Goal: Task Accomplishment & Management: Complete application form

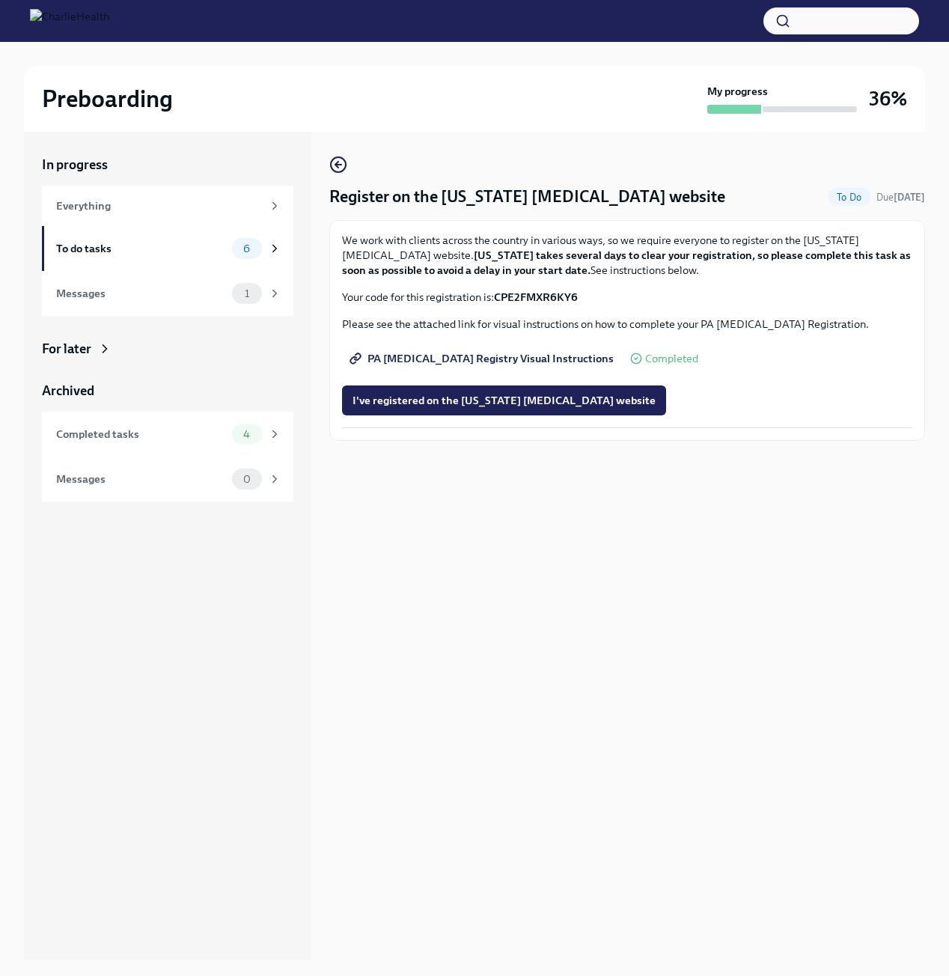
click at [598, 304] on p "Your code for this registration is: CPE2FMXR6KY6" at bounding box center [627, 297] width 570 height 15
drag, startPoint x: 598, startPoint y: 302, endPoint x: 509, endPoint y: 303, distance: 89.8
click at [509, 303] on p "Your code for this registration is: CPE2FMXR6KY6" at bounding box center [627, 297] width 570 height 15
copy strong "CPE2FMXR6KY6"
click at [758, 441] on div "We work with clients across the country in various ways, so we require everyone…" at bounding box center [626, 330] width 595 height 221
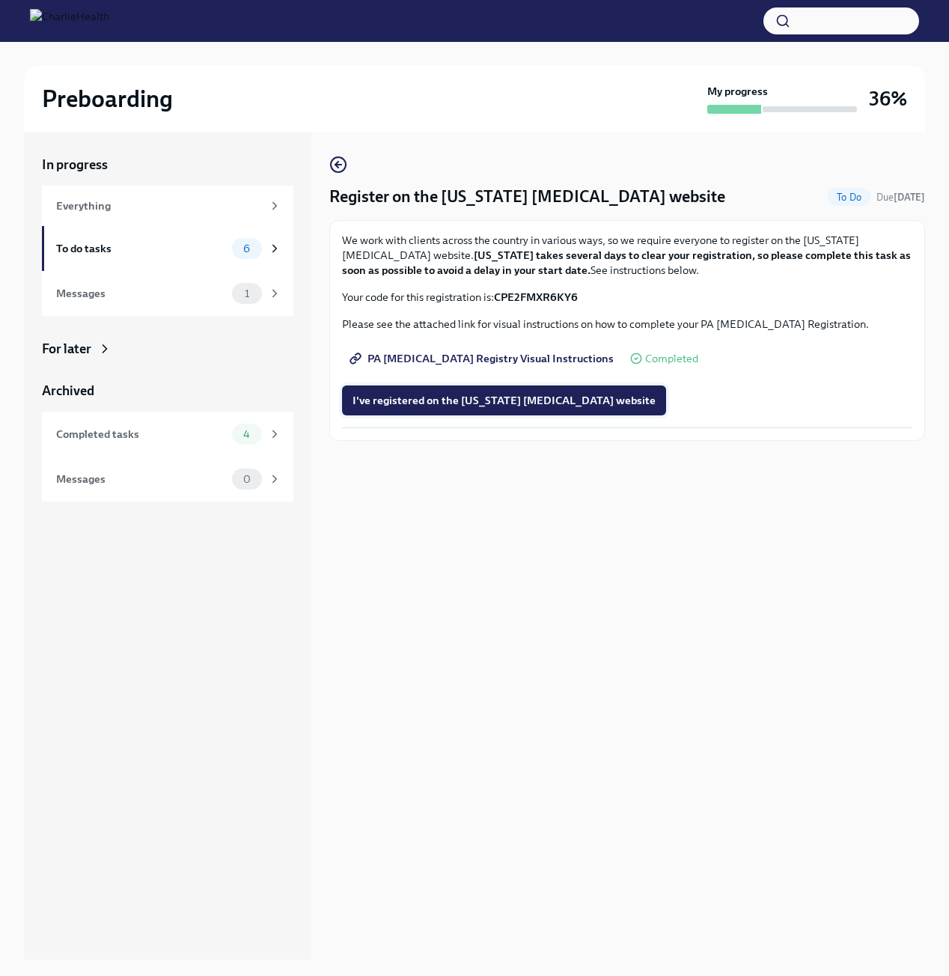
click at [551, 408] on span "I've registered on the Pennsylvania Child Abuse website" at bounding box center [503, 400] width 303 height 15
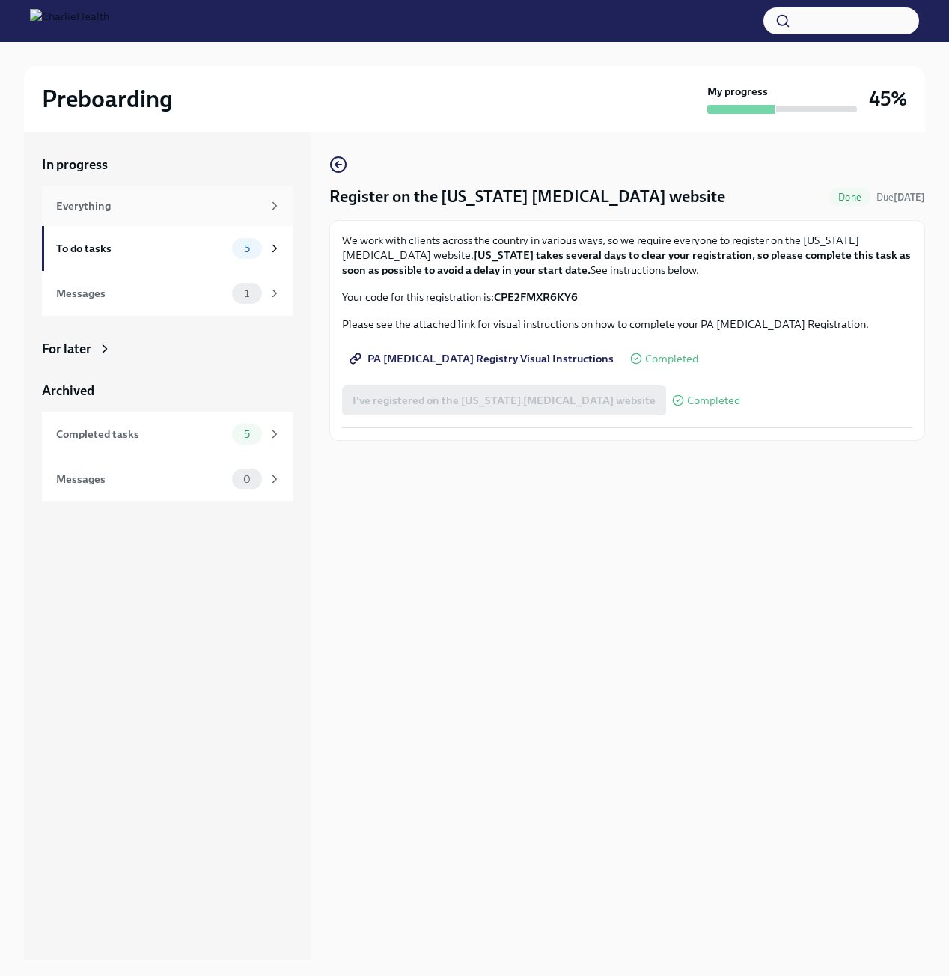
click at [120, 210] on div "Everything" at bounding box center [159, 206] width 206 height 16
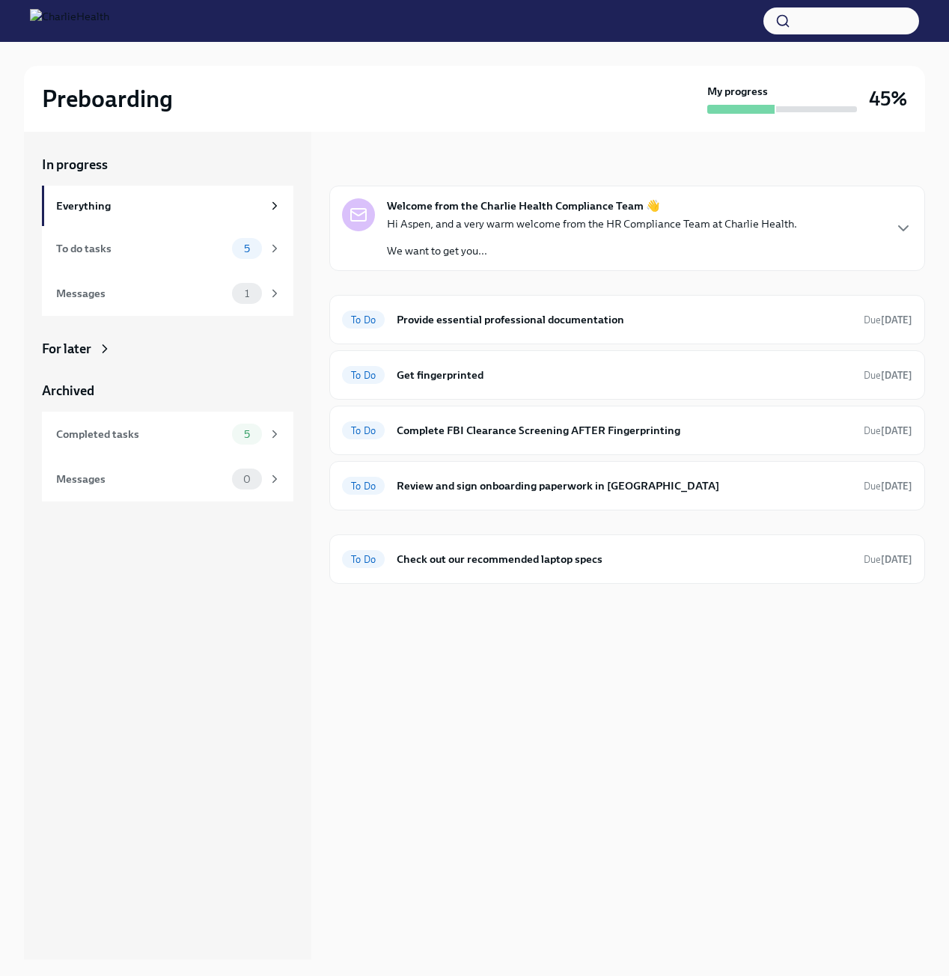
click at [532, 230] on p "Hi Aspen, and a very warm welcome from the HR Compliance Team at Charlie Health." at bounding box center [592, 223] width 410 height 15
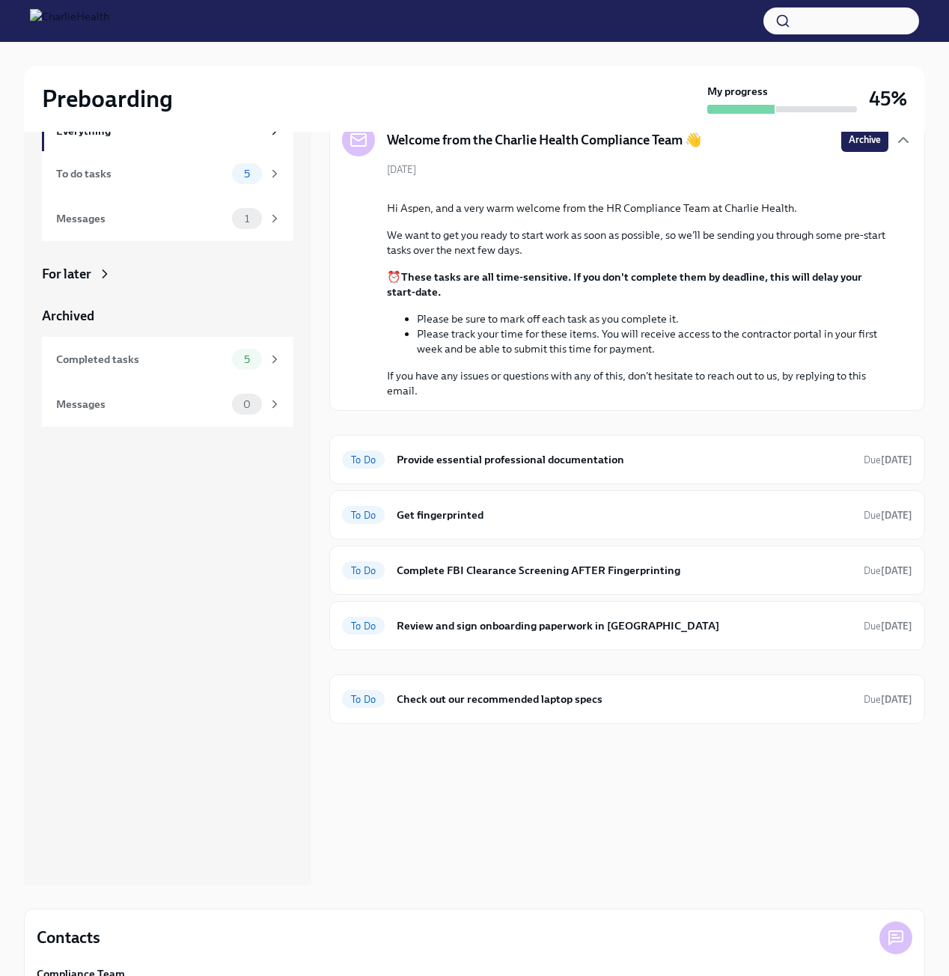
scroll to position [146, 0]
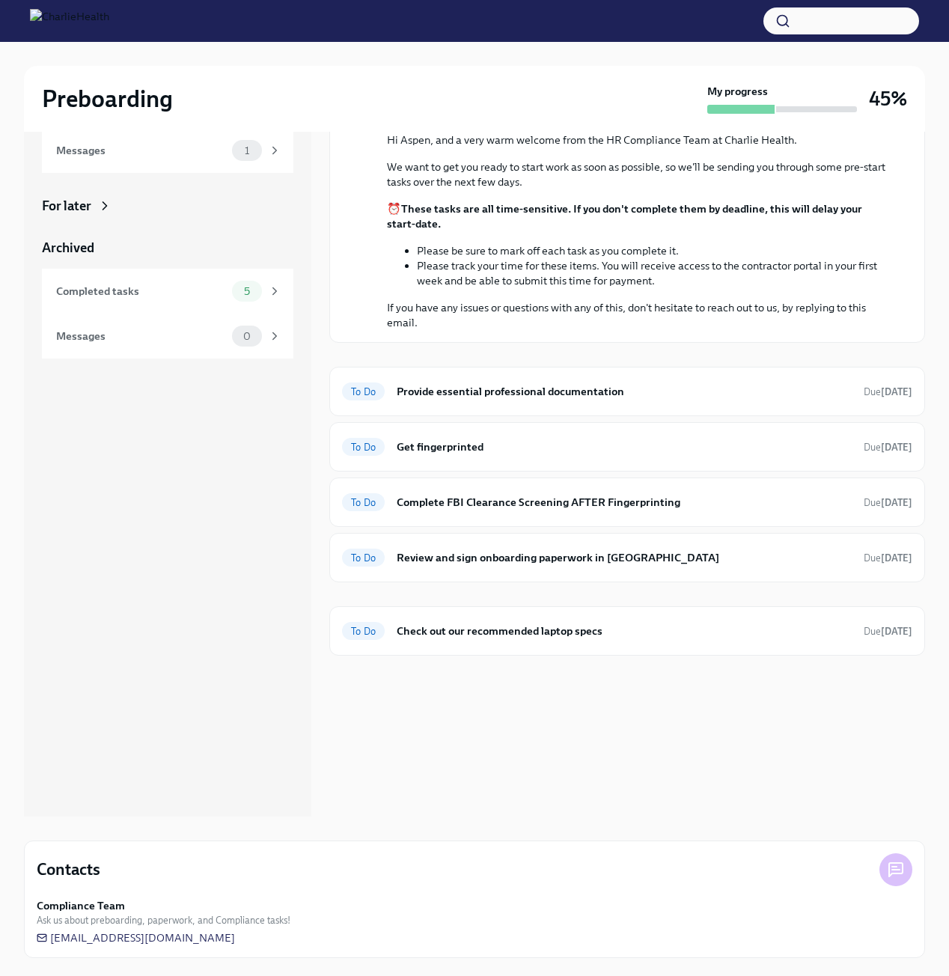
click at [896, 872] on icon at bounding box center [895, 869] width 13 height 13
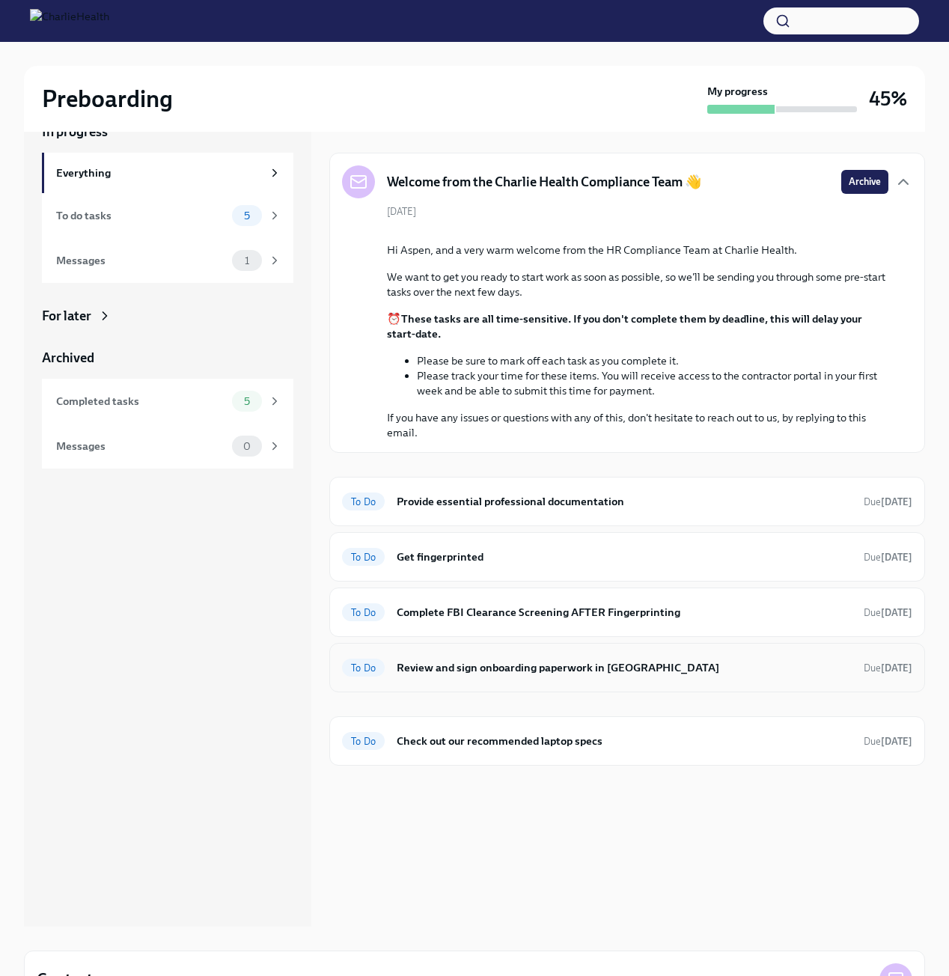
scroll to position [0, 0]
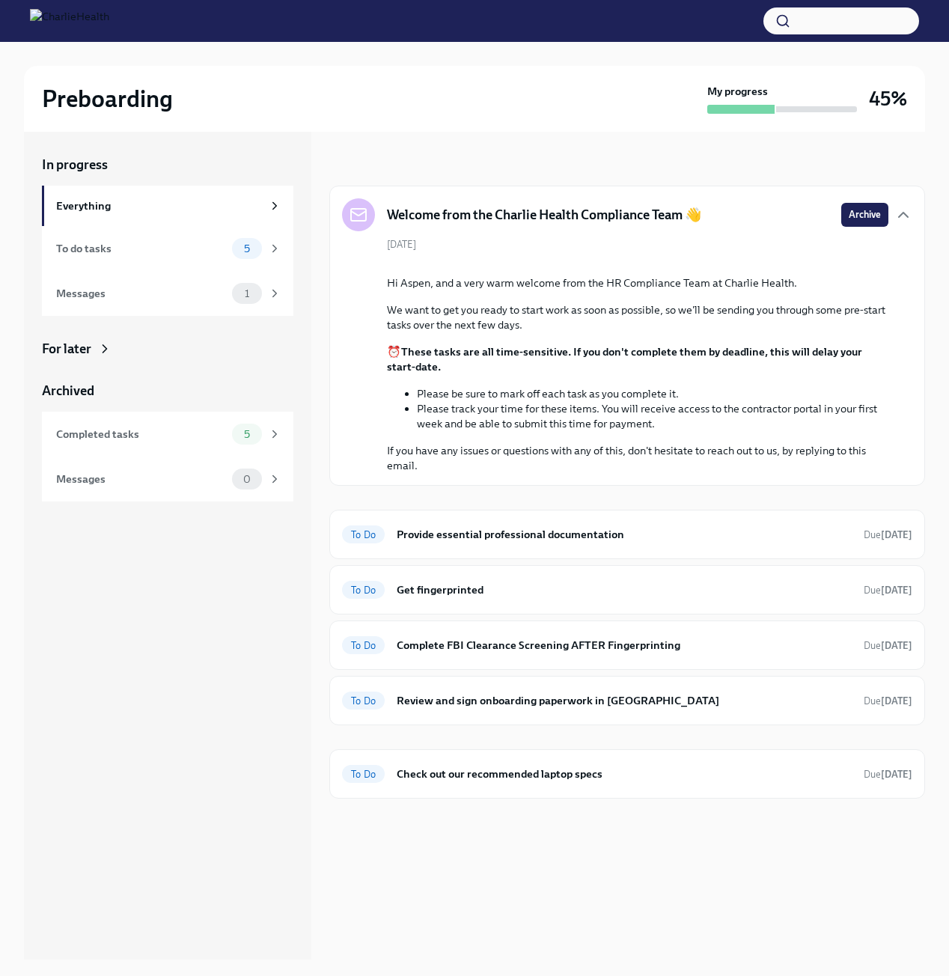
click at [594, 401] on li "Please be sure to mark off each task as you complete it." at bounding box center [652, 393] width 471 height 15
click at [132, 255] on div "To do tasks" at bounding box center [141, 248] width 170 height 16
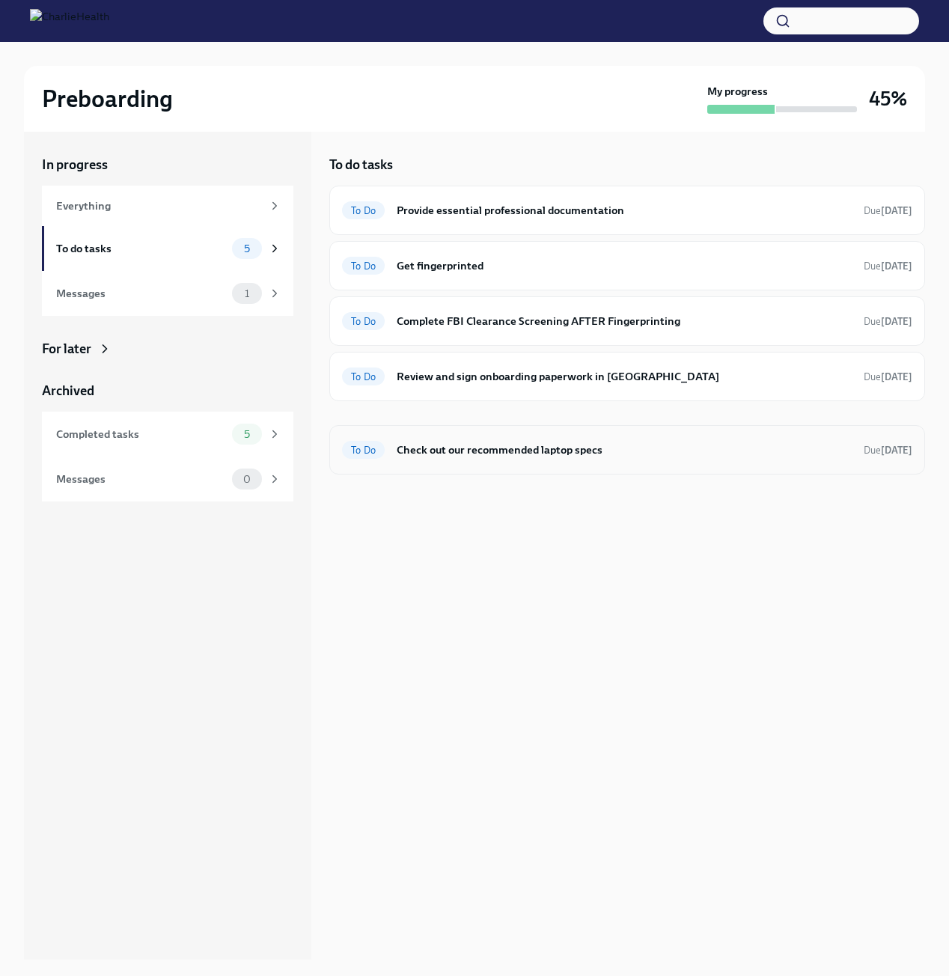
click at [476, 458] on h6 "Check out our recommended laptop specs" at bounding box center [624, 449] width 455 height 16
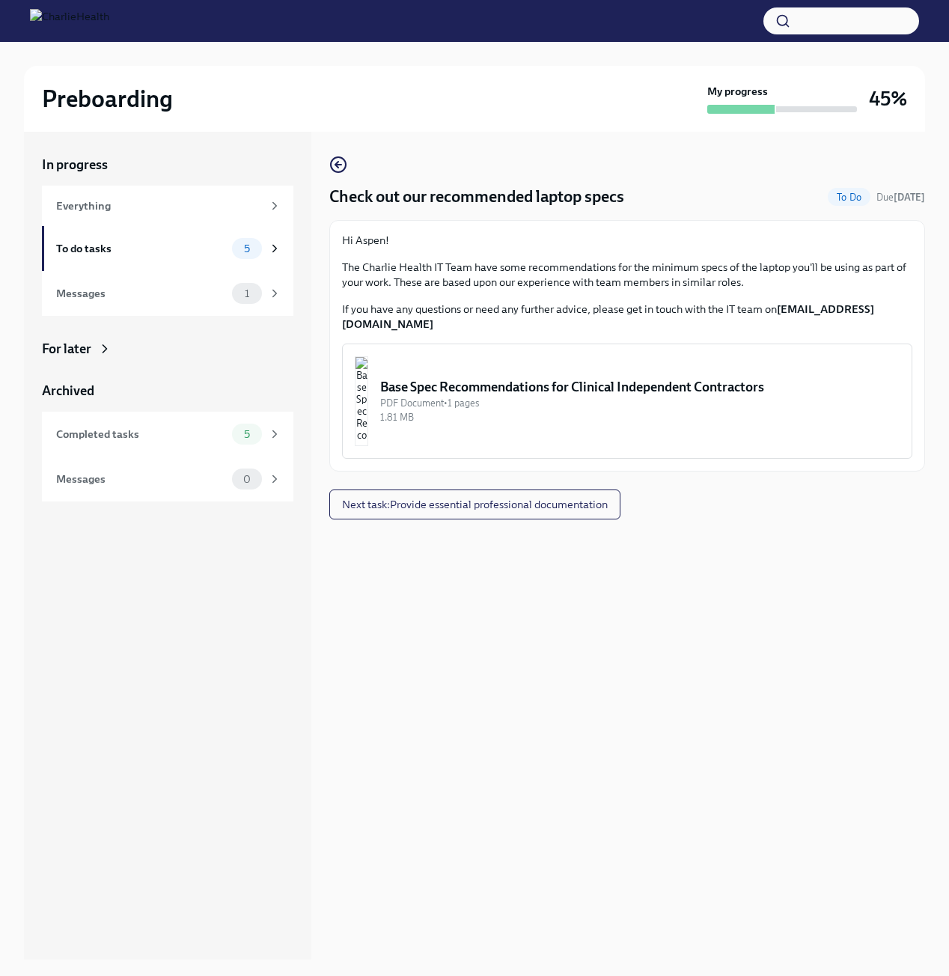
click at [517, 424] on div "1.81 MB" at bounding box center [639, 417] width 519 height 14
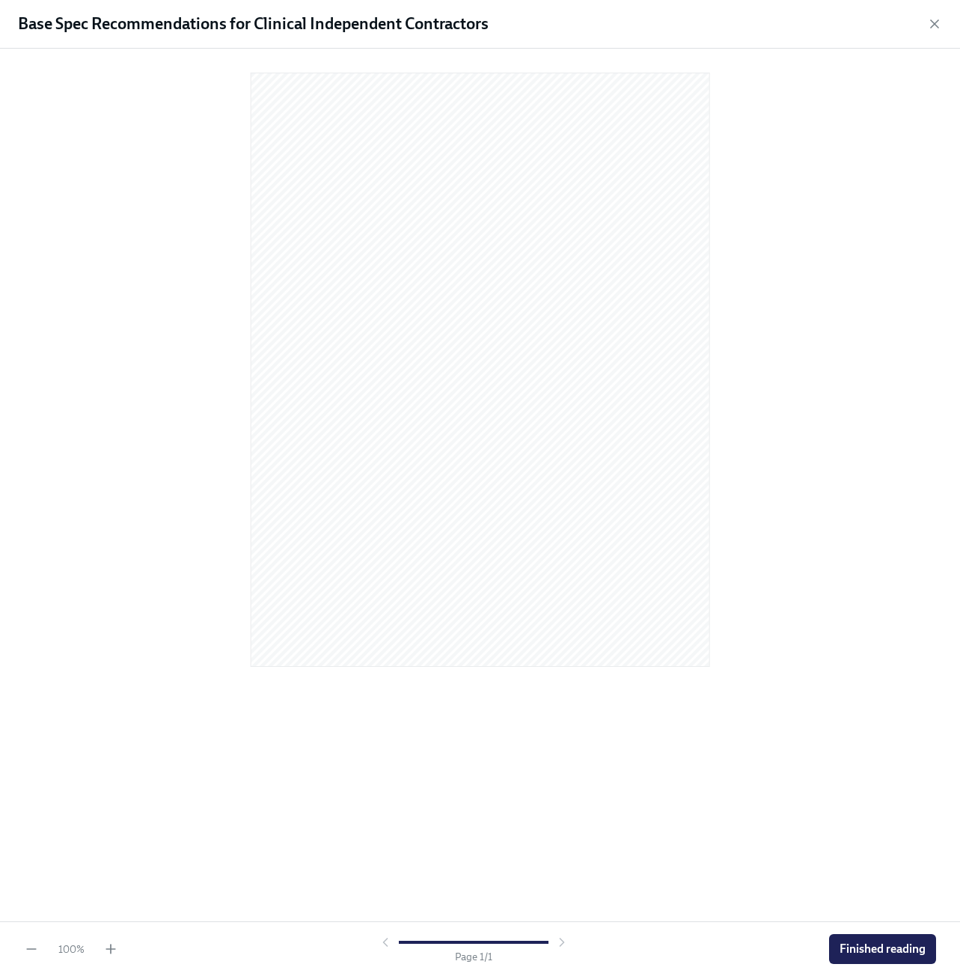
drag, startPoint x: 94, startPoint y: 949, endPoint x: 102, endPoint y: 952, distance: 9.5
click at [96, 949] on div "100 %" at bounding box center [71, 949] width 52 height 14
click at [102, 952] on div "100 %" at bounding box center [71, 948] width 94 height 15
click at [104, 949] on icon "button" at bounding box center [110, 948] width 15 height 15
click at [107, 945] on icon "button" at bounding box center [110, 948] width 15 height 15
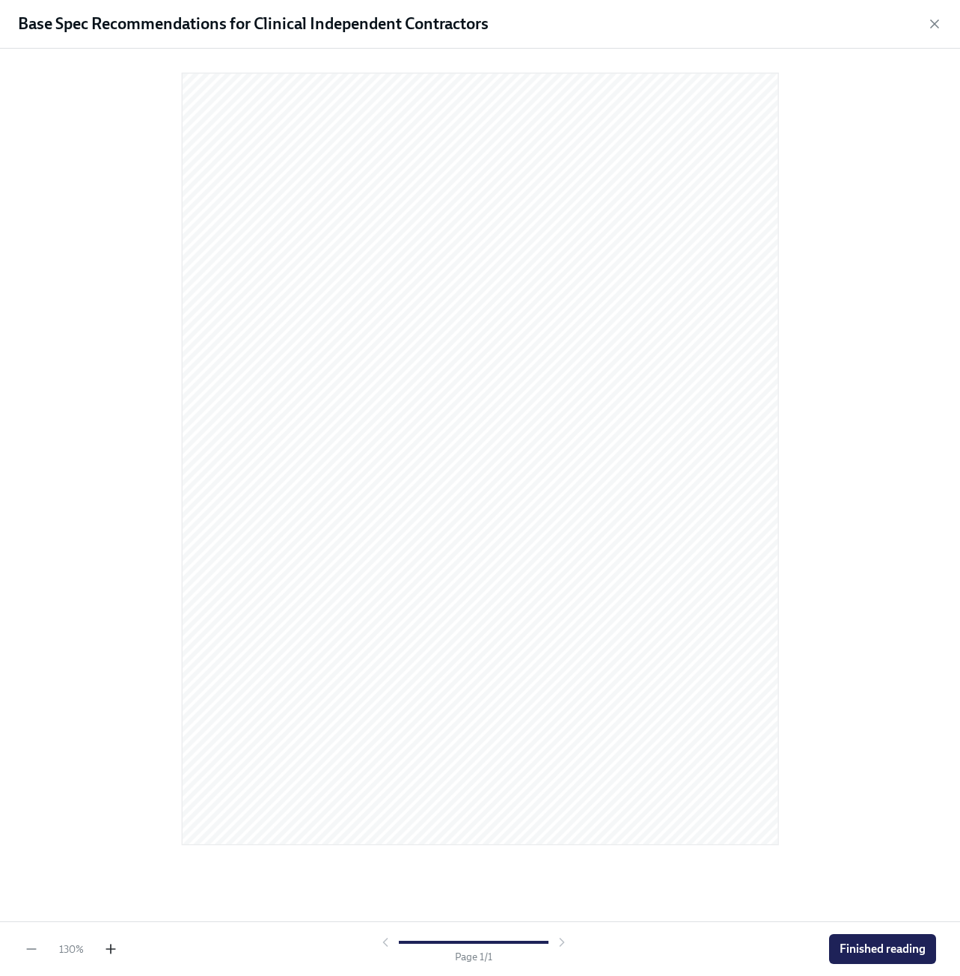
click at [107, 945] on icon "button" at bounding box center [110, 948] width 15 height 15
click at [910, 949] on span "Finished reading" at bounding box center [882, 948] width 86 height 15
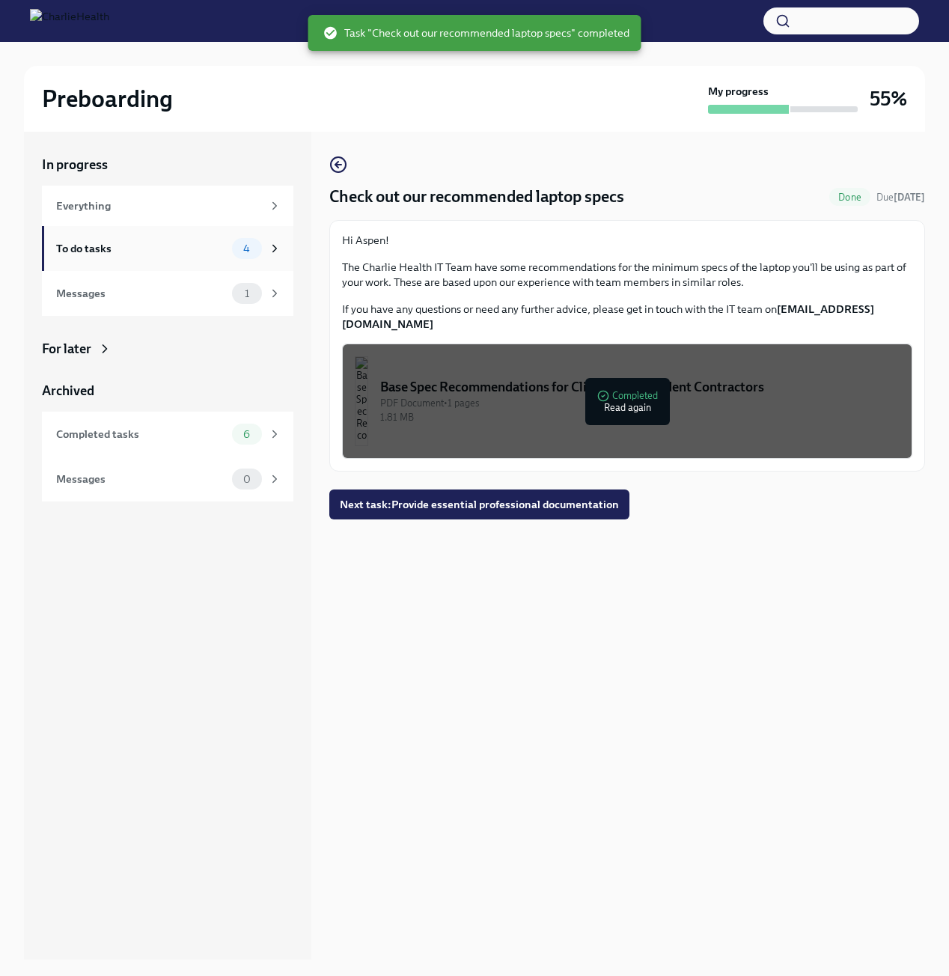
click at [88, 251] on div "To do tasks" at bounding box center [141, 248] width 170 height 16
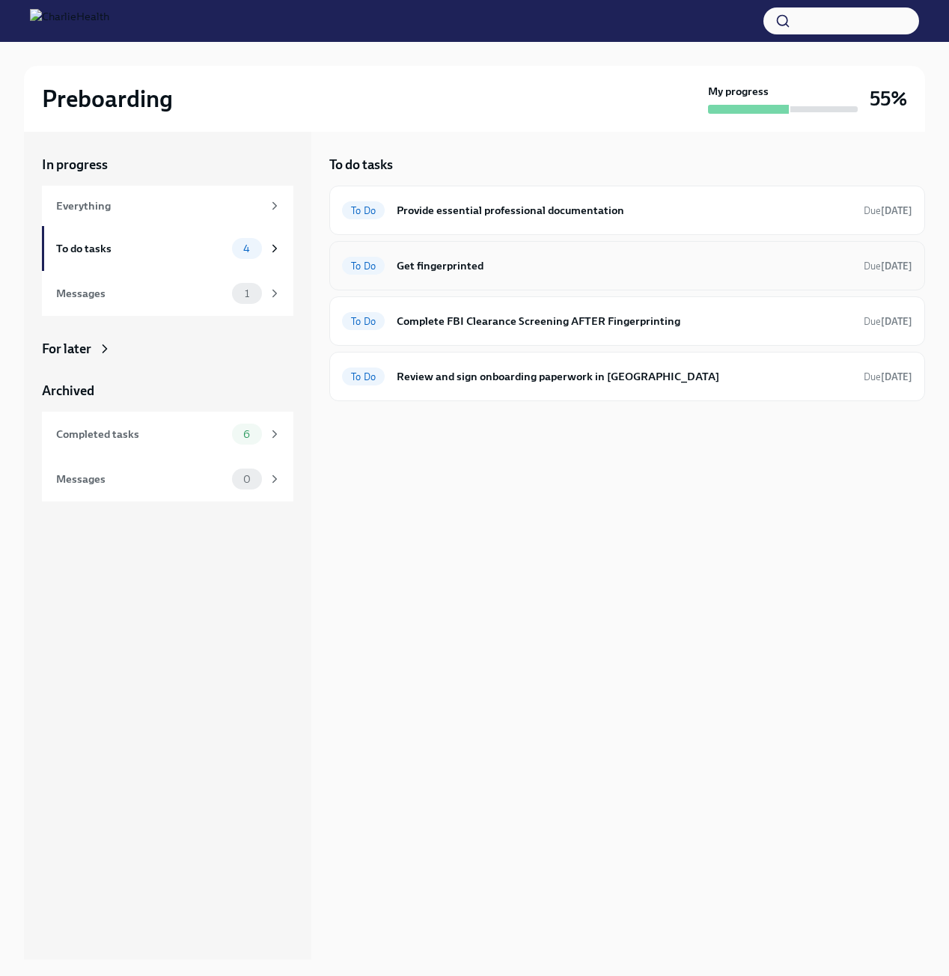
click at [509, 267] on h6 "Get fingerprinted" at bounding box center [624, 265] width 455 height 16
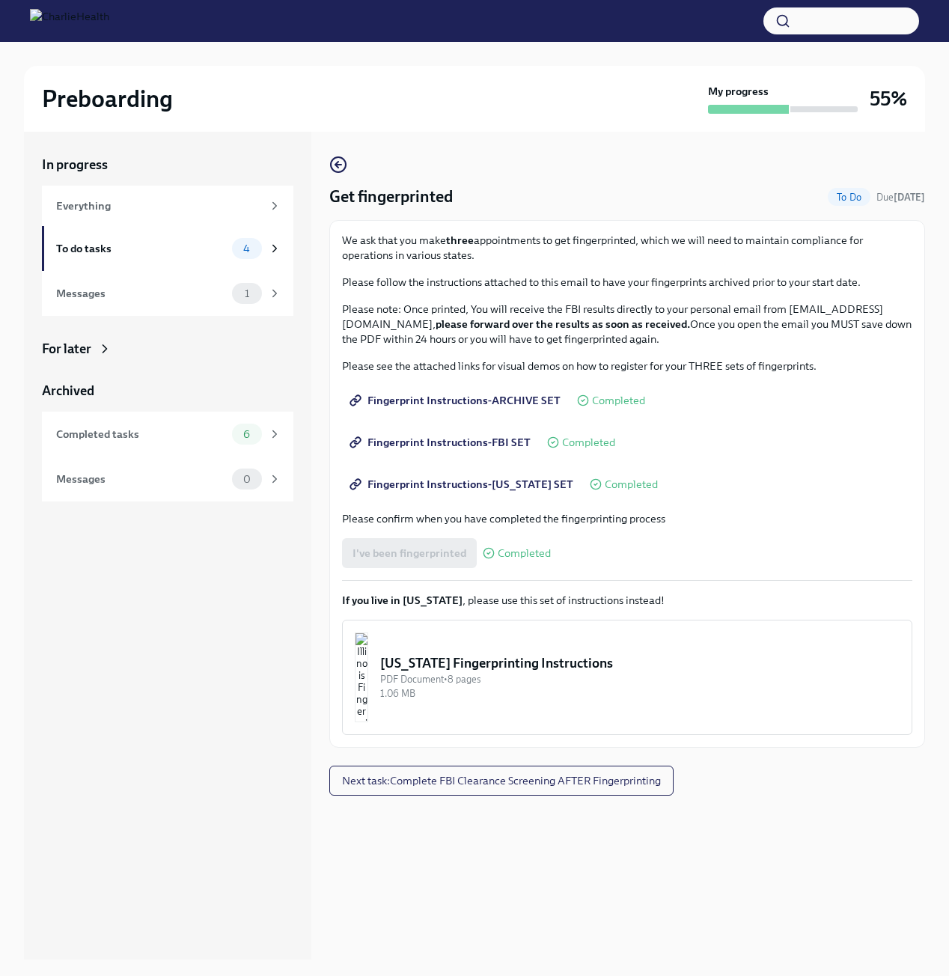
click at [502, 700] on div "1.06 MB" at bounding box center [639, 693] width 519 height 14
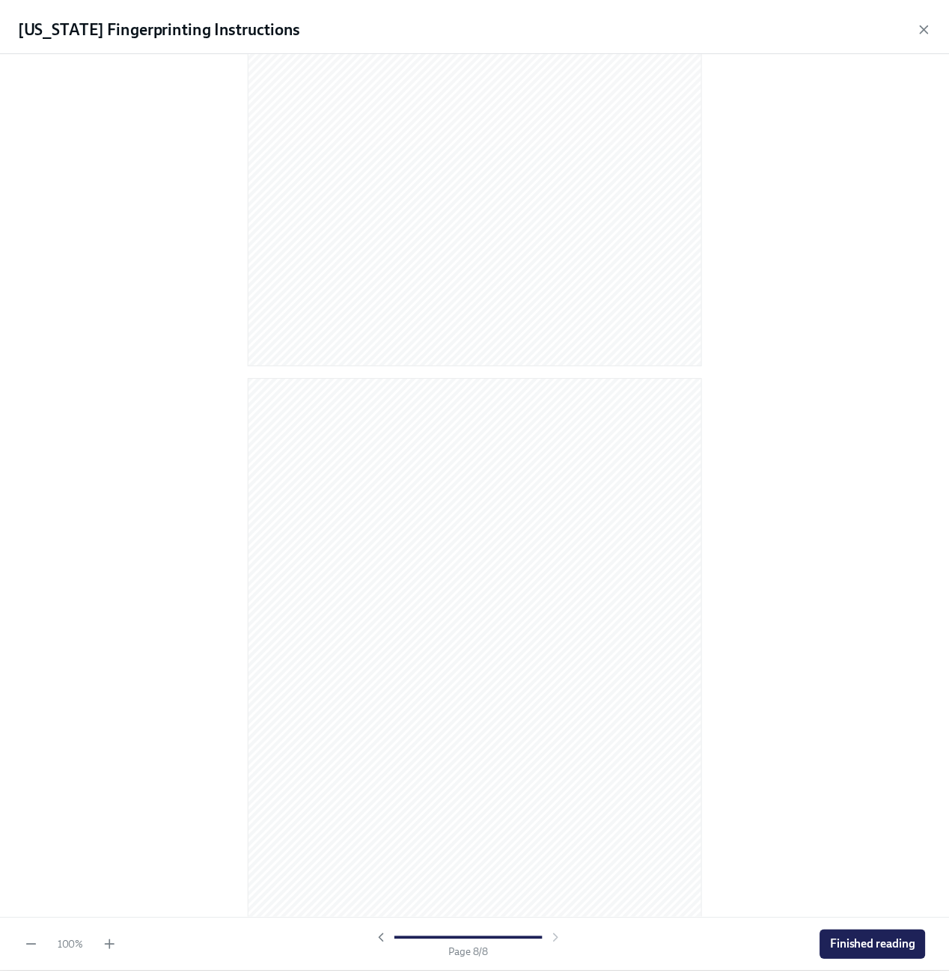
scroll to position [3987, 0]
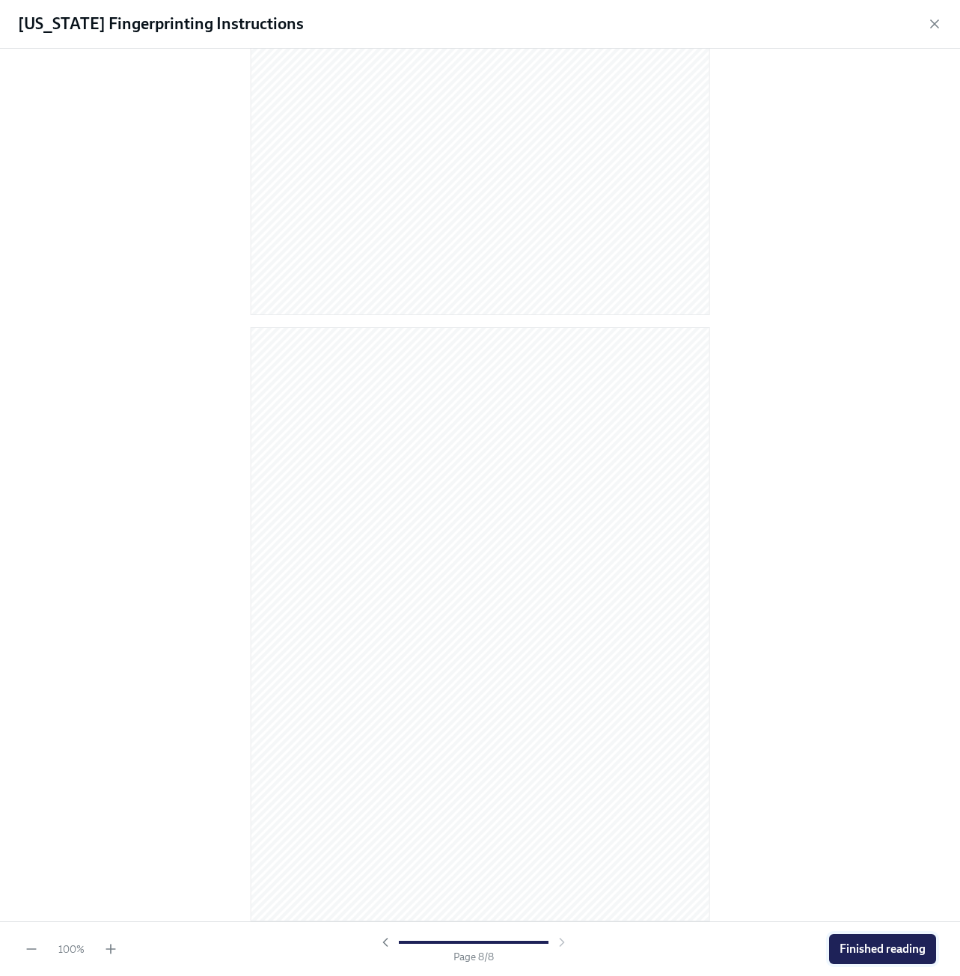
click at [898, 943] on span "Finished reading" at bounding box center [882, 948] width 86 height 15
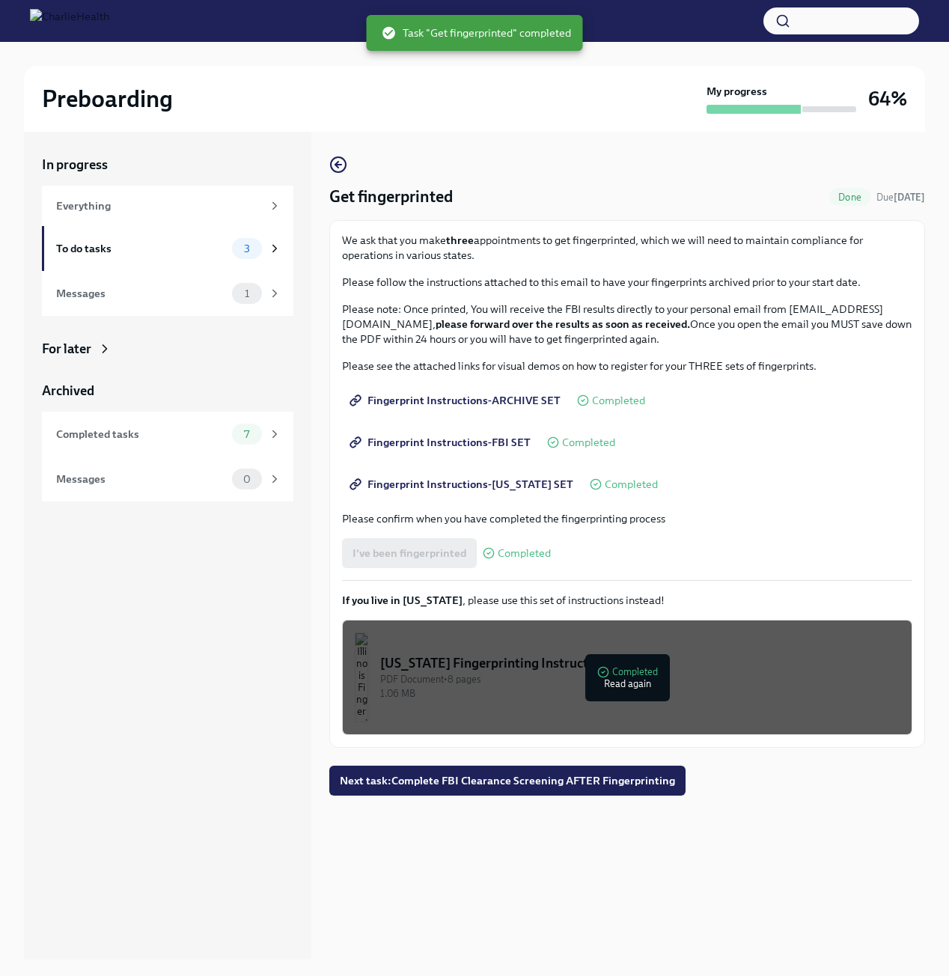
click at [808, 874] on div "Get fingerprinted Done Due in 4 days We ask that you make three appointments to…" at bounding box center [626, 545] width 595 height 827
click at [119, 259] on div "To do tasks 3" at bounding box center [168, 248] width 225 height 21
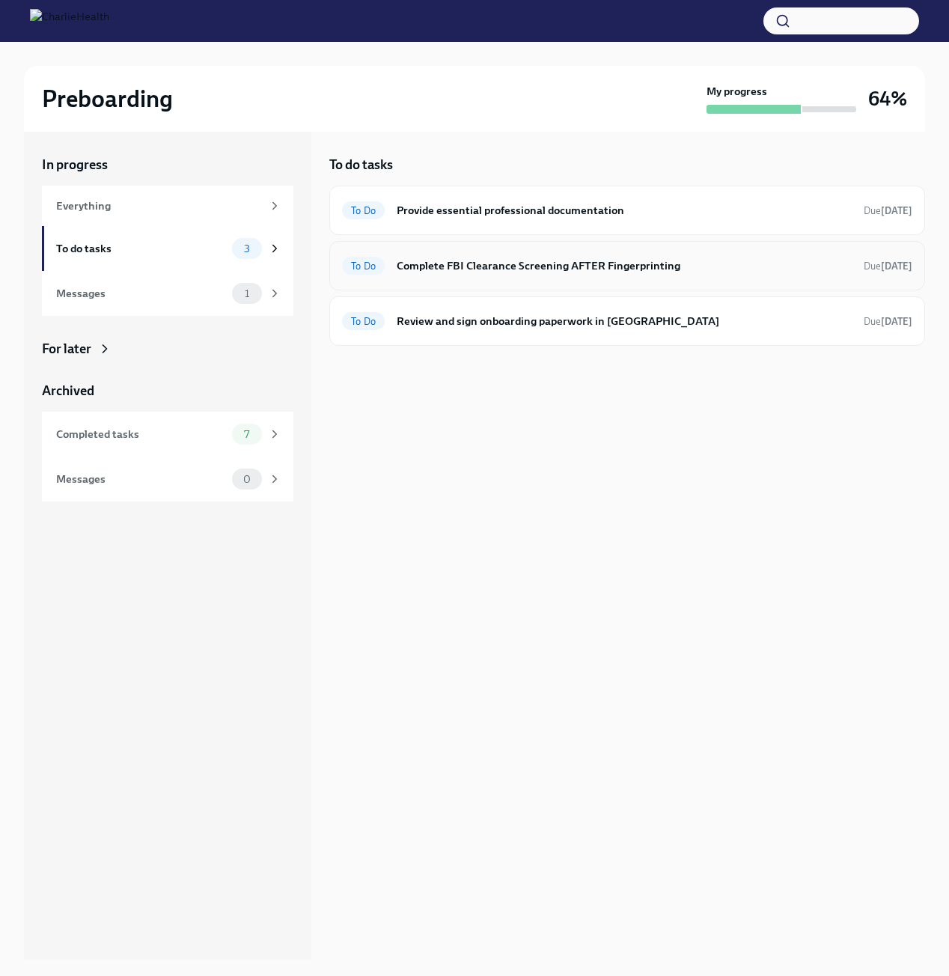
click at [533, 271] on h6 "Complete FBI Clearance Screening AFTER Fingerprinting" at bounding box center [624, 265] width 455 height 16
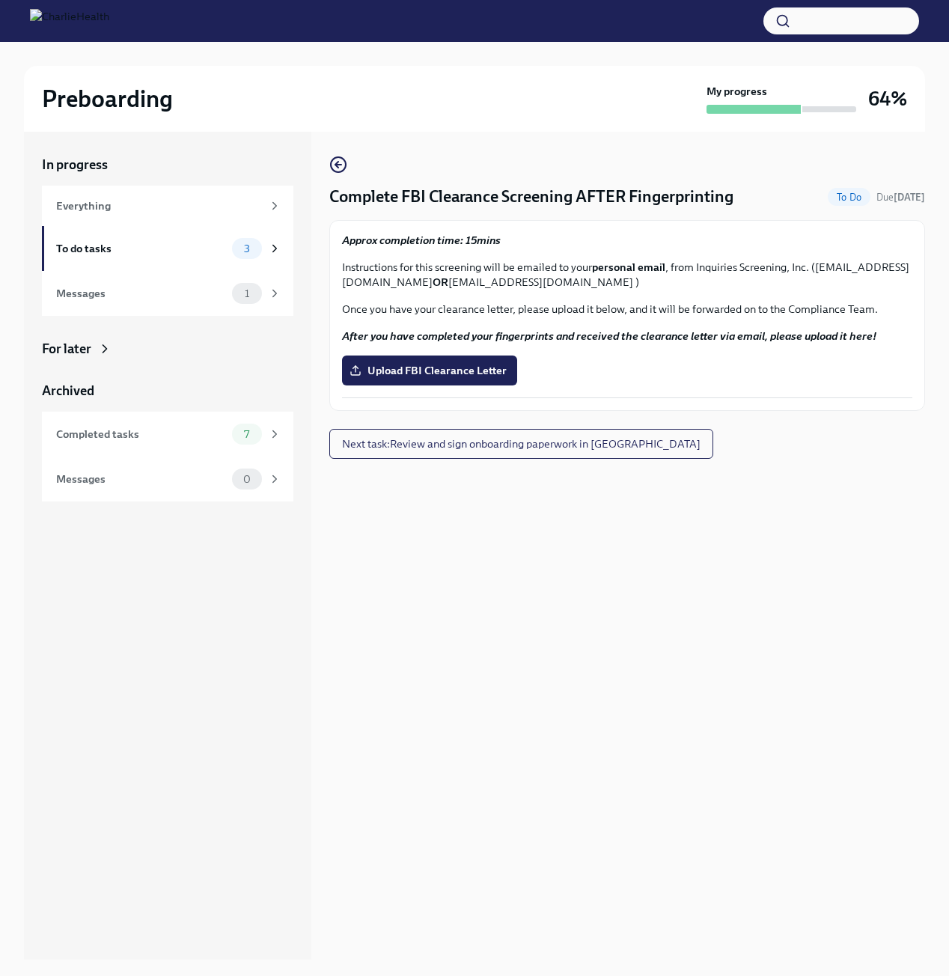
click at [418, 316] on p "Once you have your clearance letter, please upload it below, and it will be for…" at bounding box center [627, 308] width 570 height 15
drag, startPoint x: 346, startPoint y: 285, endPoint x: 540, endPoint y: 293, distance: 194.7
click at [540, 290] on p "Instructions for this screening will be emailed to your personal email , from I…" at bounding box center [627, 275] width 570 height 30
drag, startPoint x: 503, startPoint y: 291, endPoint x: 637, endPoint y: 271, distance: 134.7
click at [637, 271] on strong "personal email" at bounding box center [628, 266] width 73 height 13
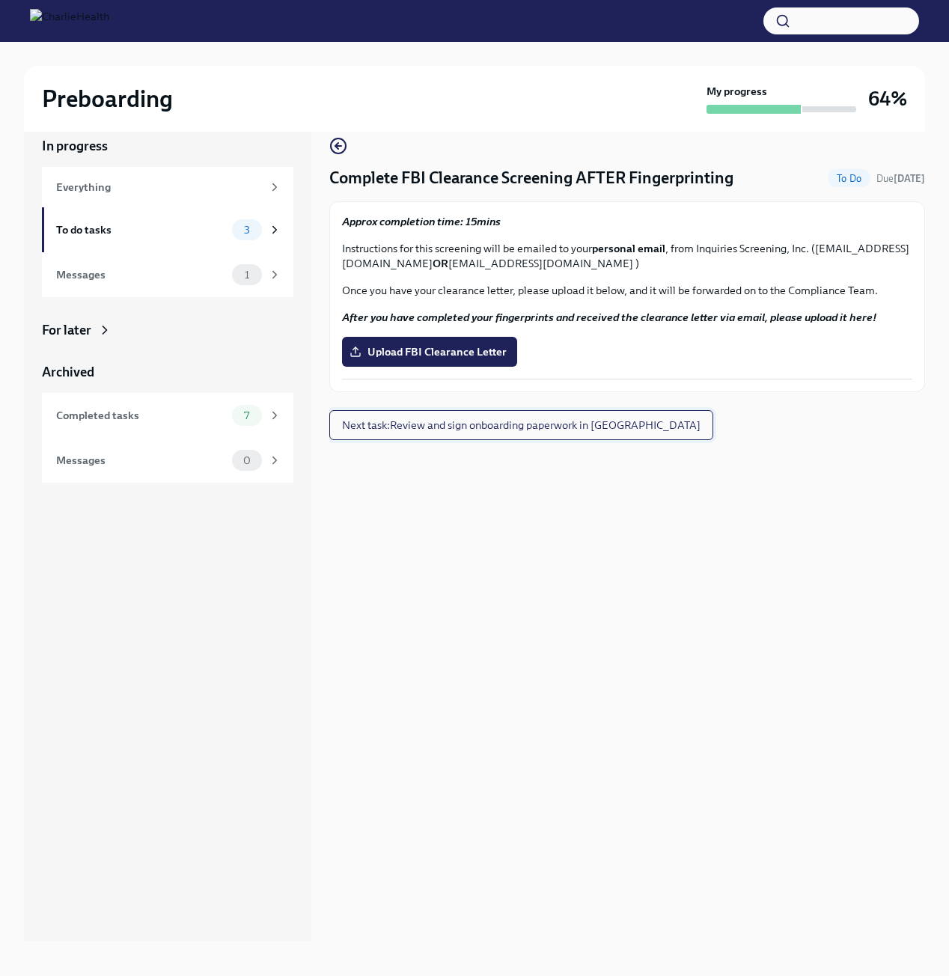
scroll to position [27, 0]
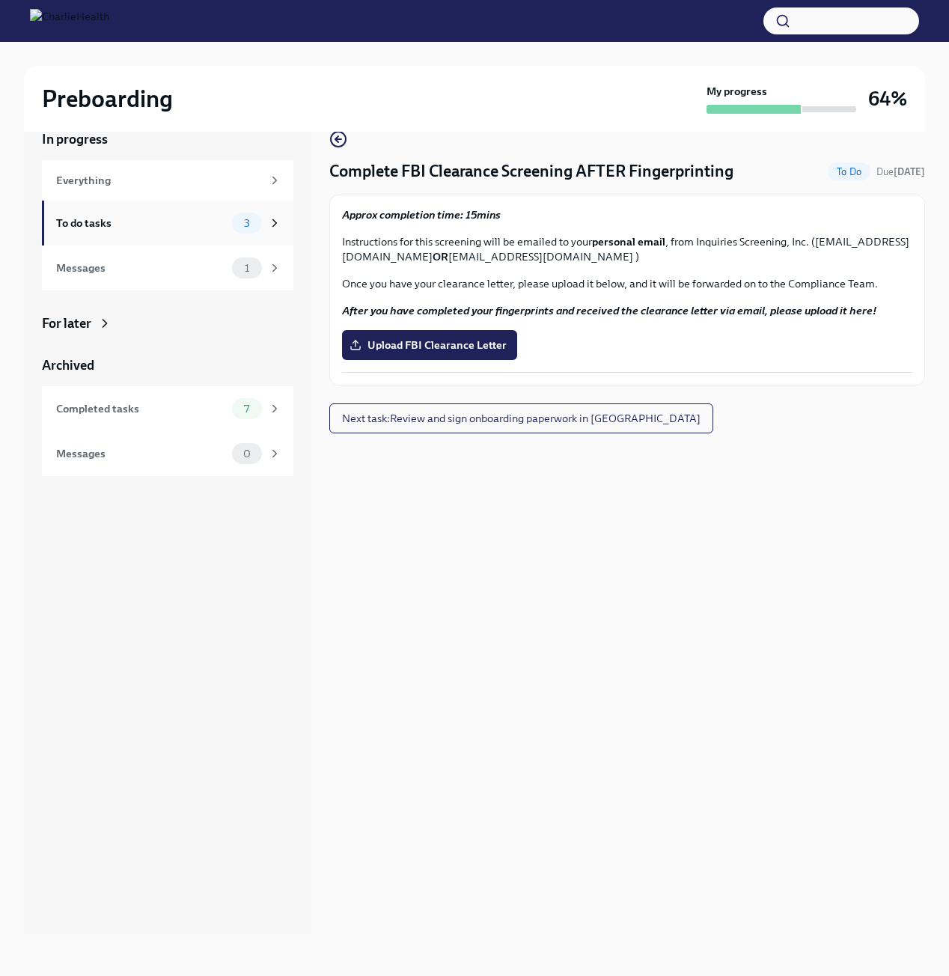
click at [153, 222] on div "To do tasks" at bounding box center [141, 223] width 170 height 16
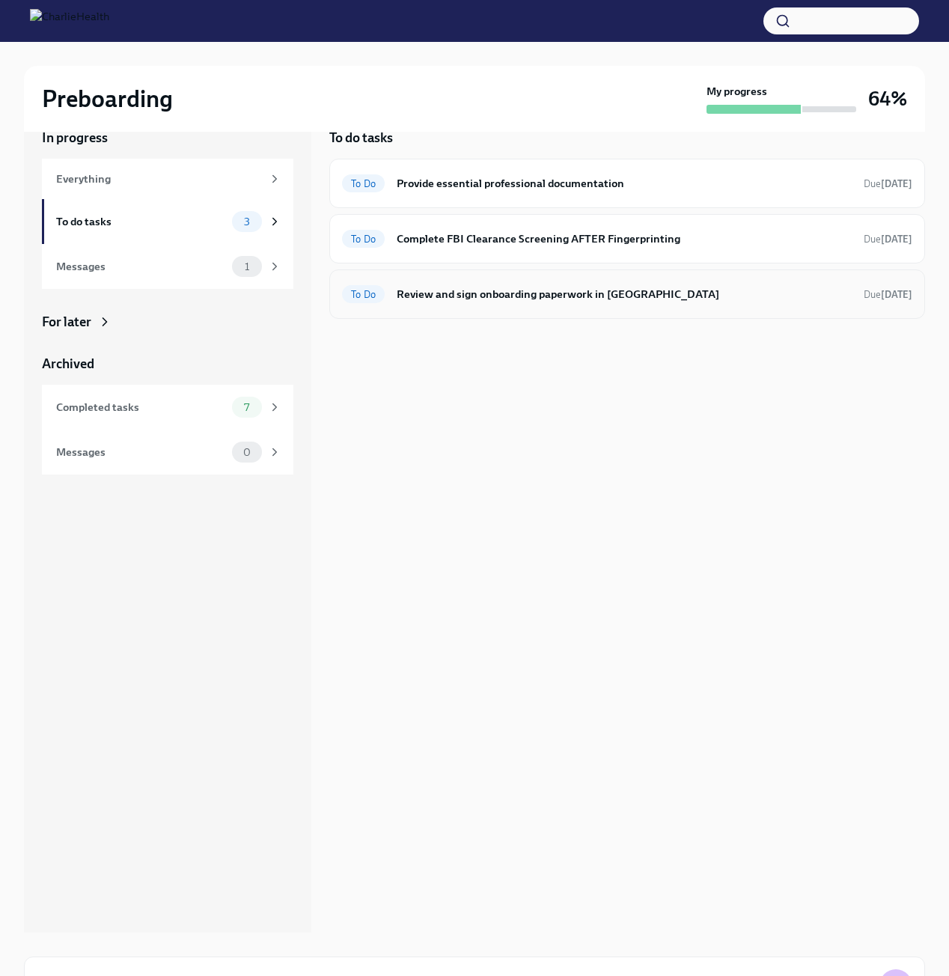
click at [667, 296] on h6 "Review and sign onboarding paperwork in [GEOGRAPHIC_DATA]" at bounding box center [624, 294] width 455 height 16
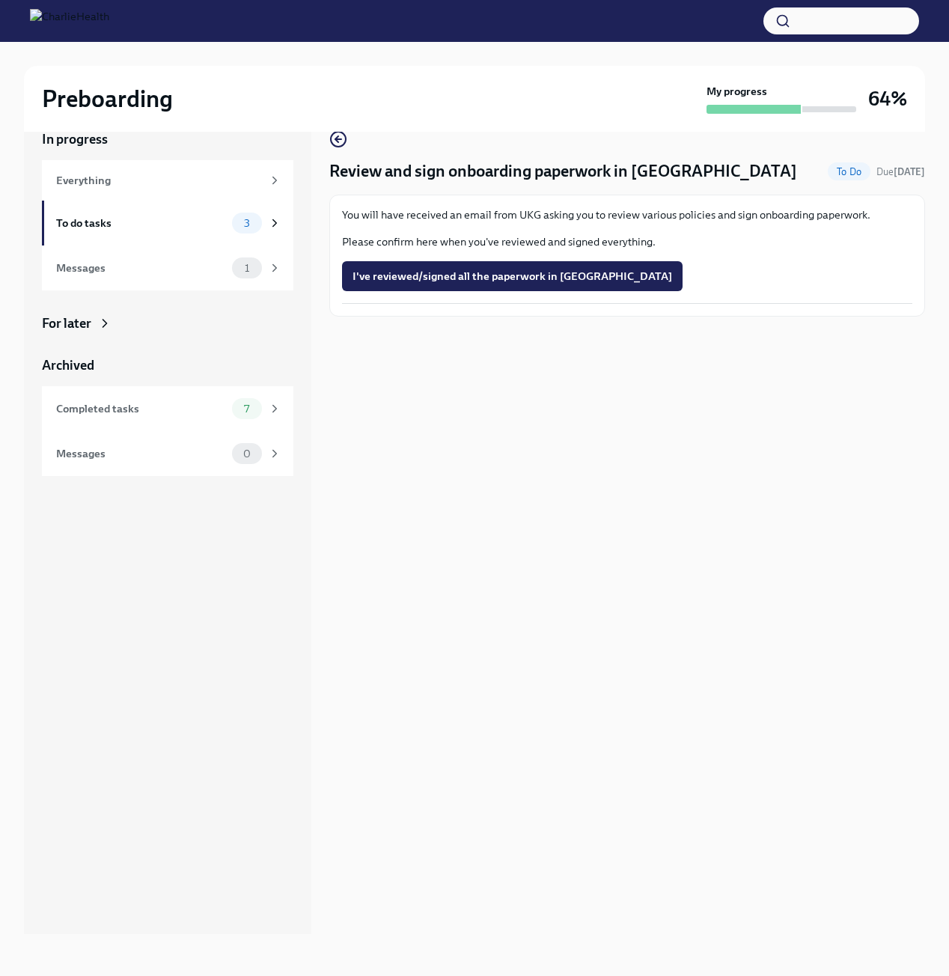
click at [653, 530] on div "Review and sign onboarding paperwork in UKG To Do Due in 7 days You will have r…" at bounding box center [626, 519] width 595 height 827
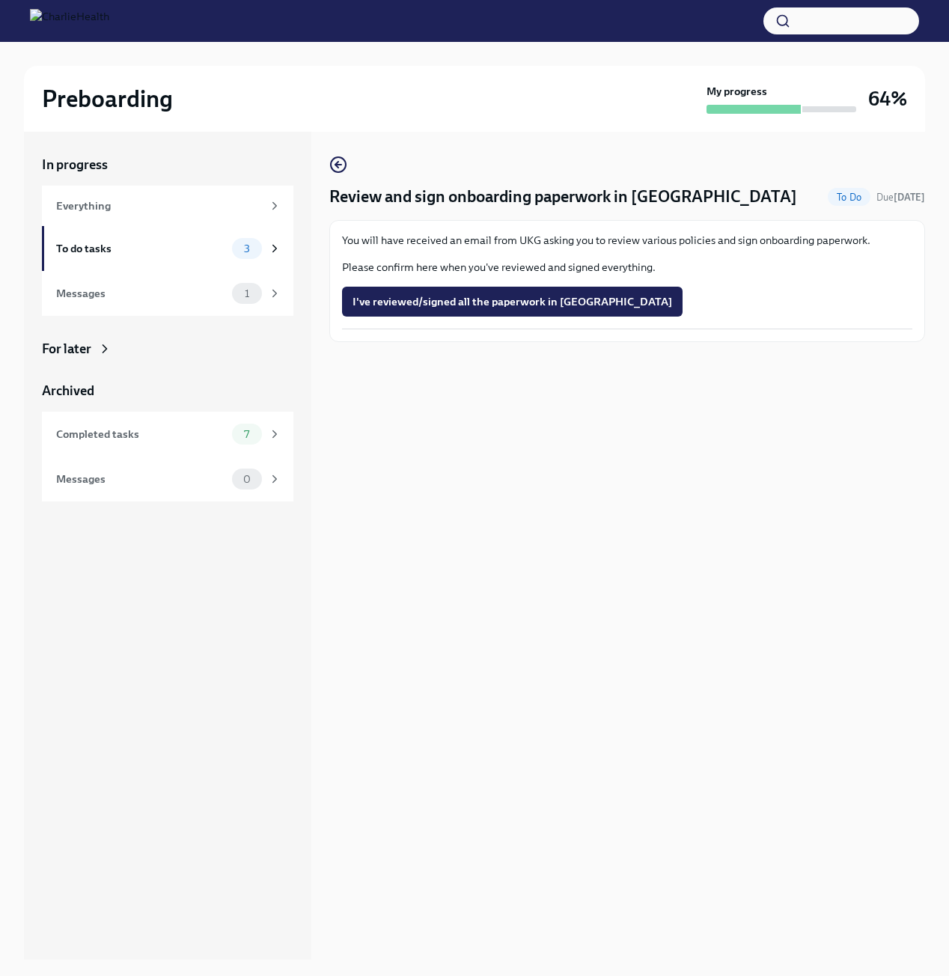
drag, startPoint x: 507, startPoint y: 298, endPoint x: 515, endPoint y: 234, distance: 64.8
click at [515, 234] on p "You will have received an email from UKG asking you to review various policies …" at bounding box center [627, 240] width 570 height 15
click at [786, 476] on div "Review and sign onboarding paperwork in UKG To Do Due in 7 days You will have r…" at bounding box center [626, 545] width 595 height 827
click at [444, 309] on span "I've reviewed/signed all the paperwork in UKG" at bounding box center [511, 301] width 319 height 15
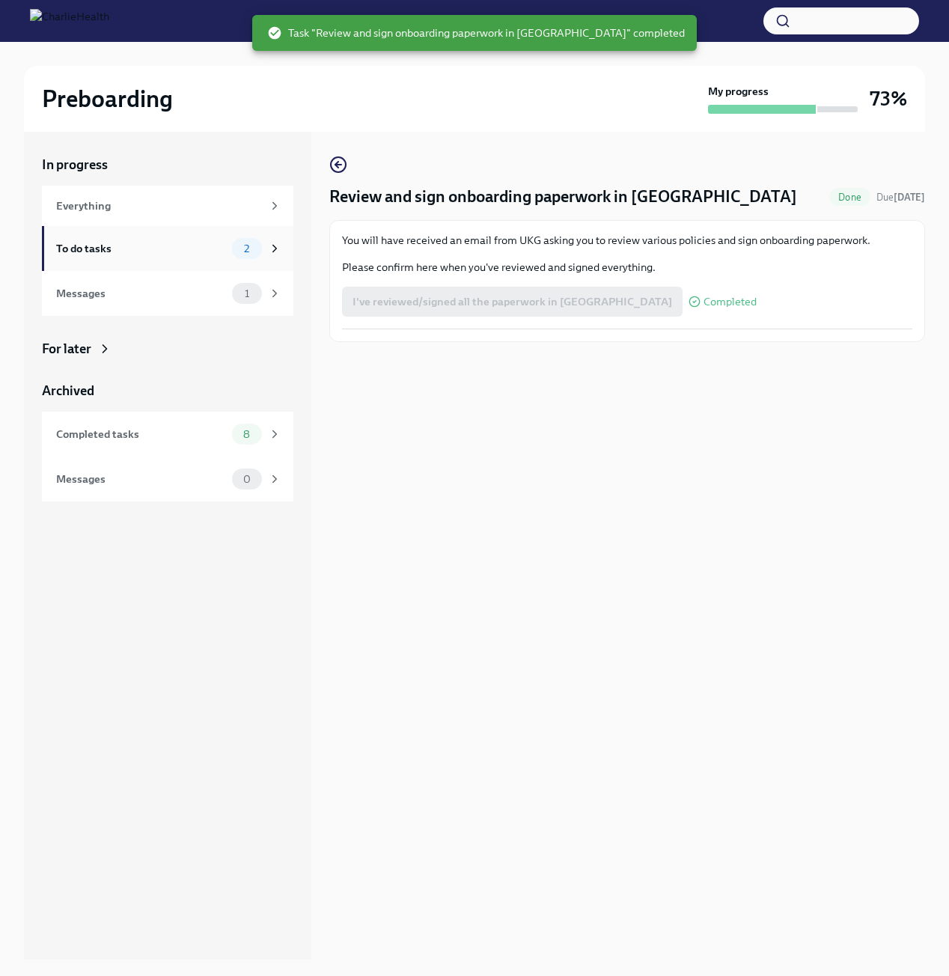
click at [168, 253] on div "To do tasks" at bounding box center [141, 248] width 170 height 16
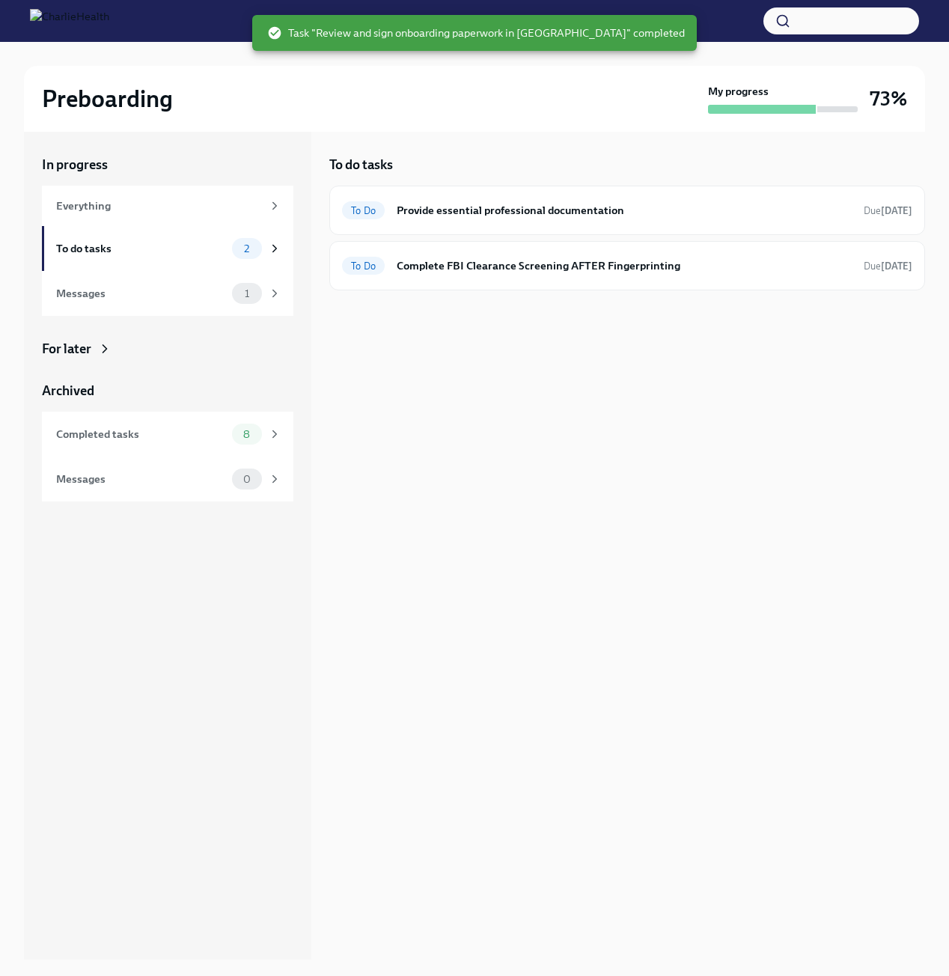
click at [670, 409] on div "To do tasks To Do Provide essential professional documentation Due in 3 days To…" at bounding box center [626, 545] width 595 height 827
click at [551, 209] on h6 "Provide essential professional documentation" at bounding box center [624, 210] width 455 height 16
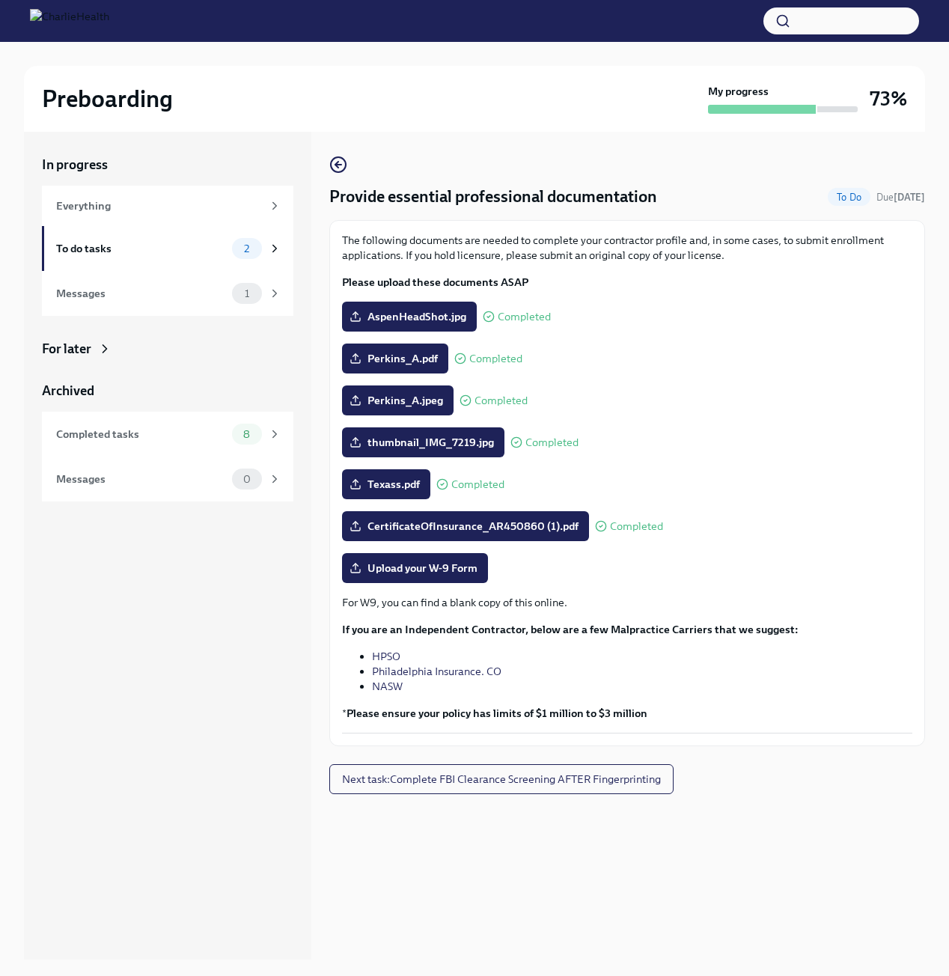
click at [69, 840] on div "In progress Everything To do tasks 2 Messages 1 For later Archived Completed ta…" at bounding box center [167, 545] width 287 height 827
click at [811, 427] on div "The following documents are needed to complete your contractor profile and, in …" at bounding box center [627, 483] width 570 height 500
click at [107, 255] on div "To do tasks" at bounding box center [141, 248] width 170 height 16
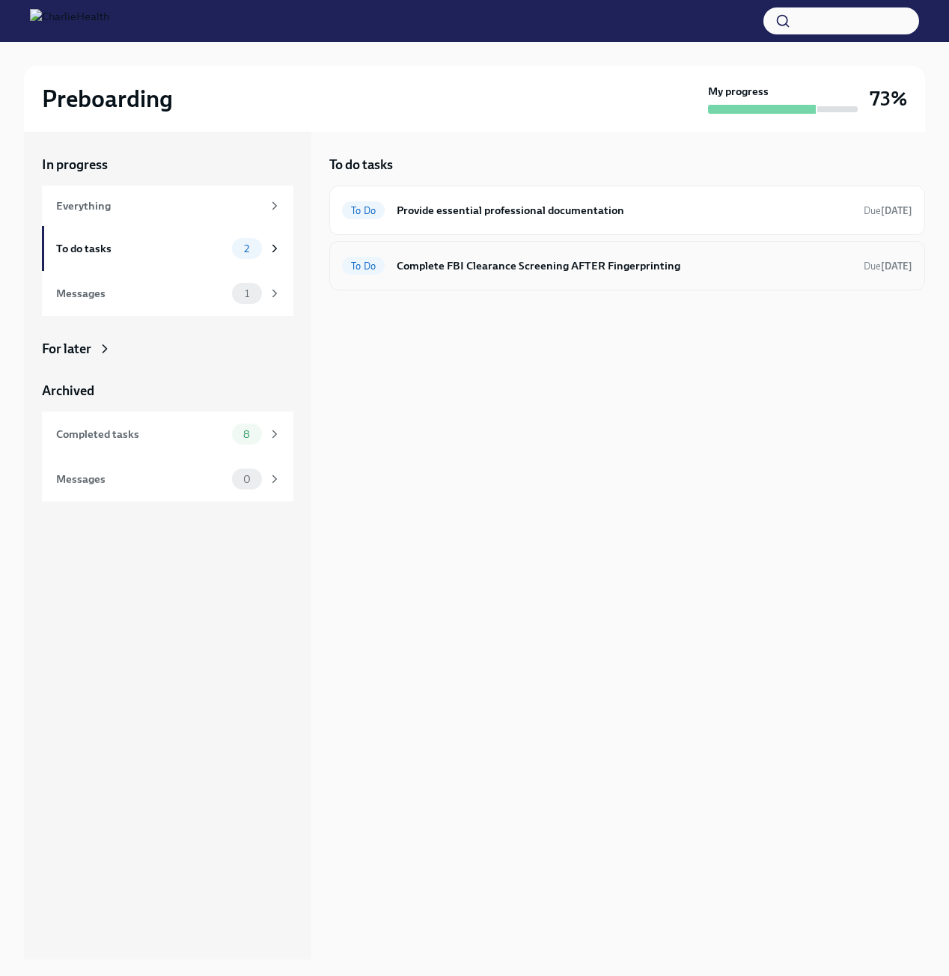
click at [581, 269] on h6 "Complete FBI Clearance Screening AFTER Fingerprinting" at bounding box center [624, 265] width 455 height 16
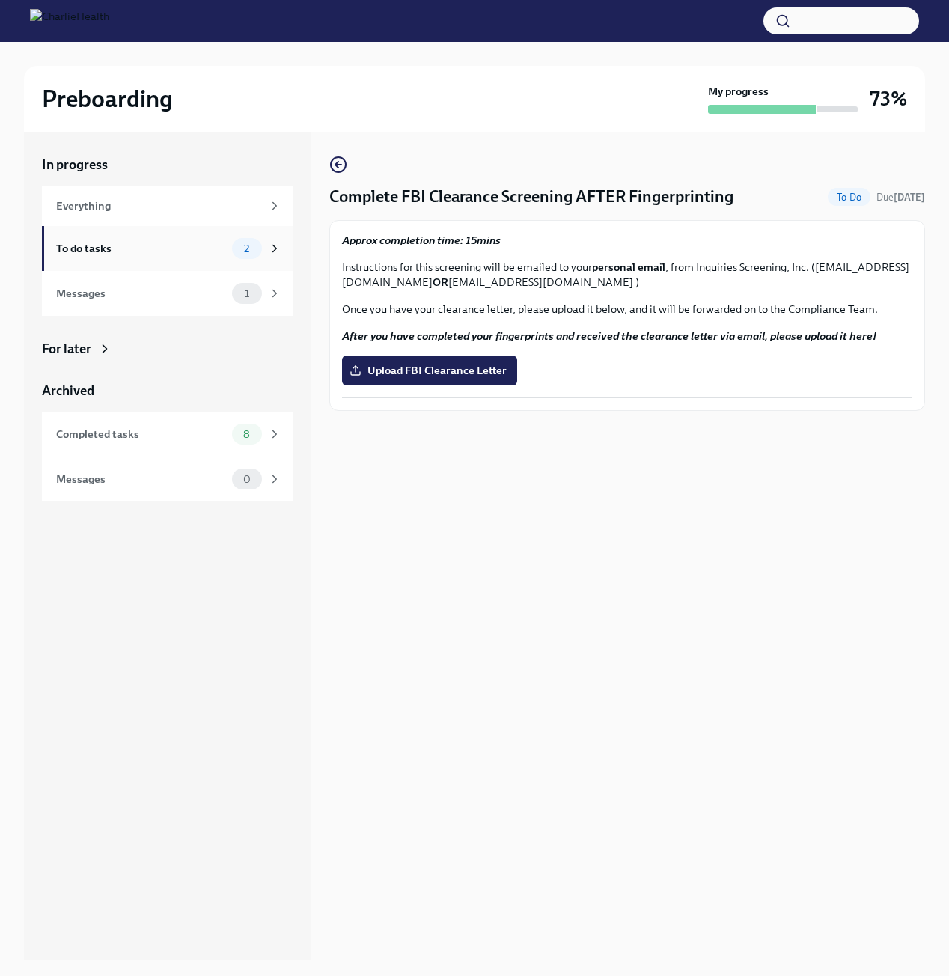
click at [147, 257] on div "To do tasks" at bounding box center [141, 248] width 170 height 16
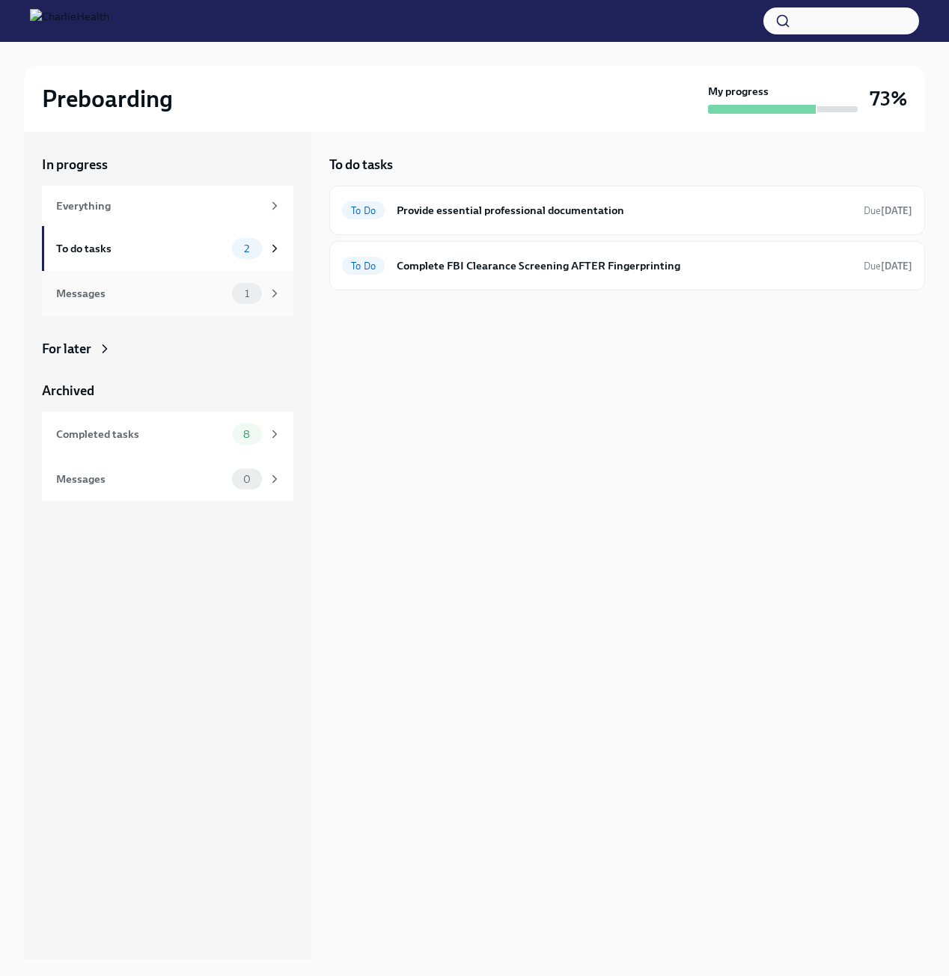
click at [140, 297] on div "Messages" at bounding box center [141, 293] width 170 height 16
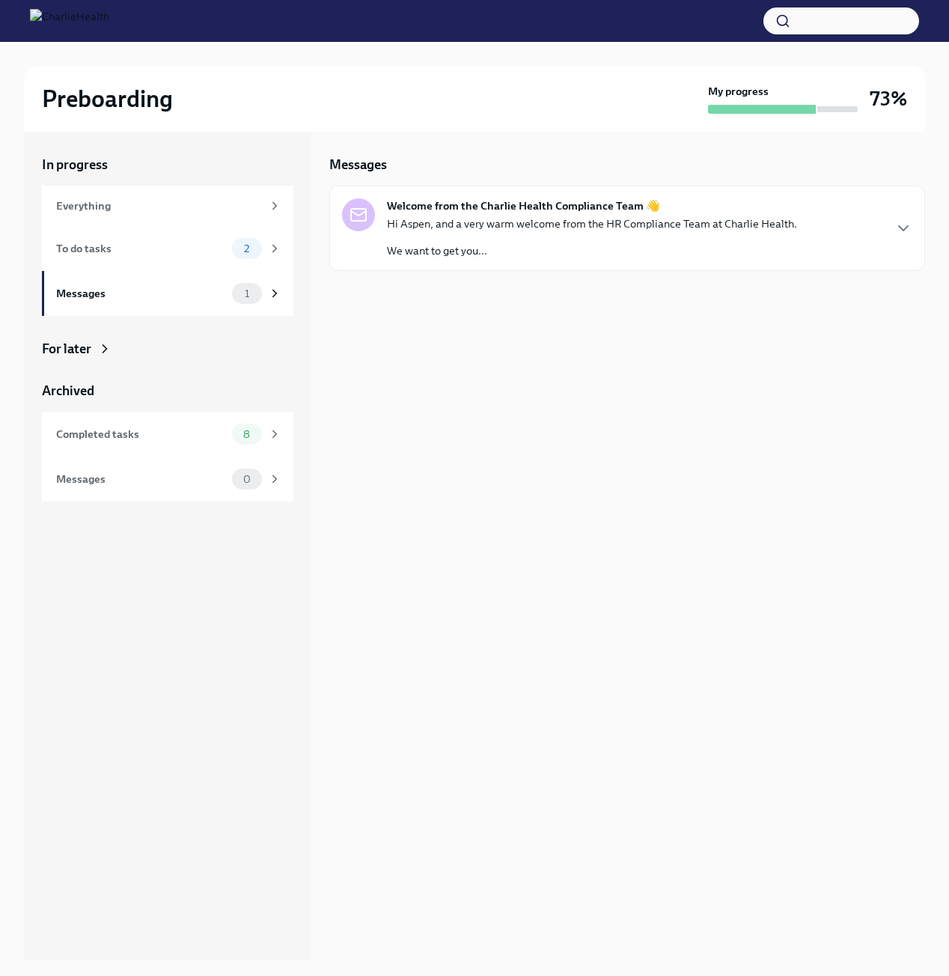
click at [557, 251] on p "We want to get you..." at bounding box center [592, 250] width 410 height 15
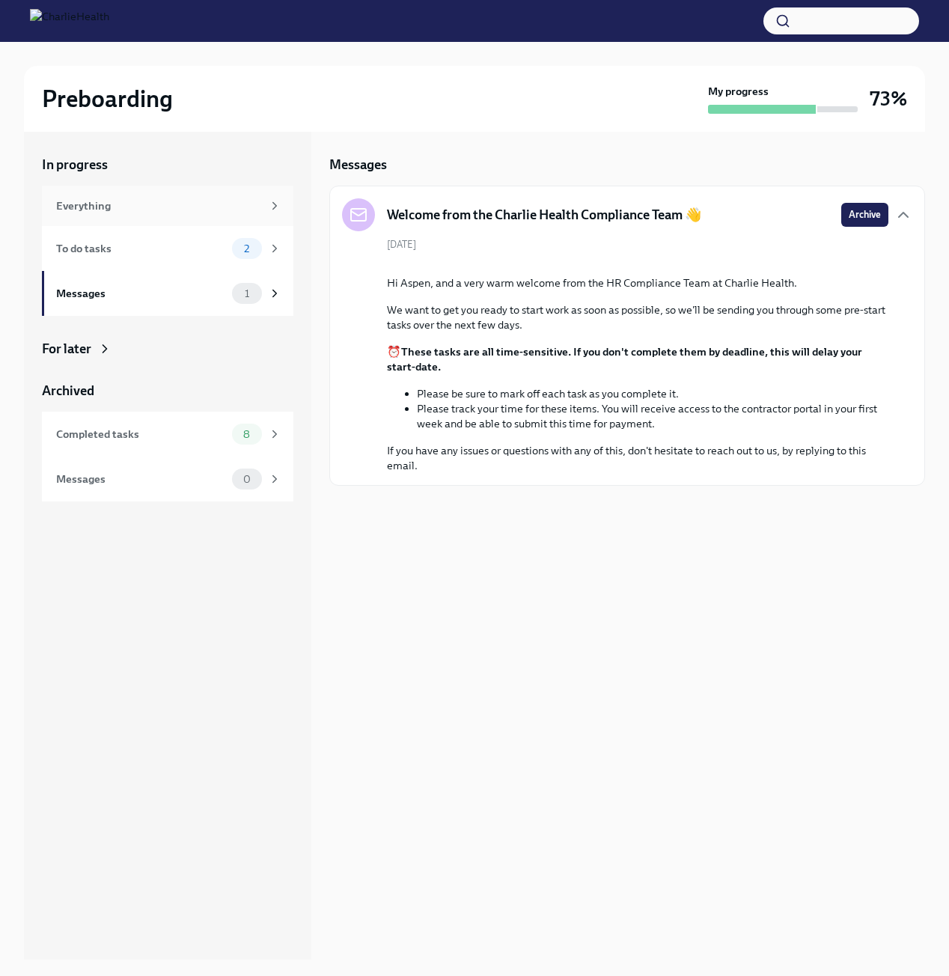
click at [109, 207] on div "Everything" at bounding box center [159, 206] width 206 height 16
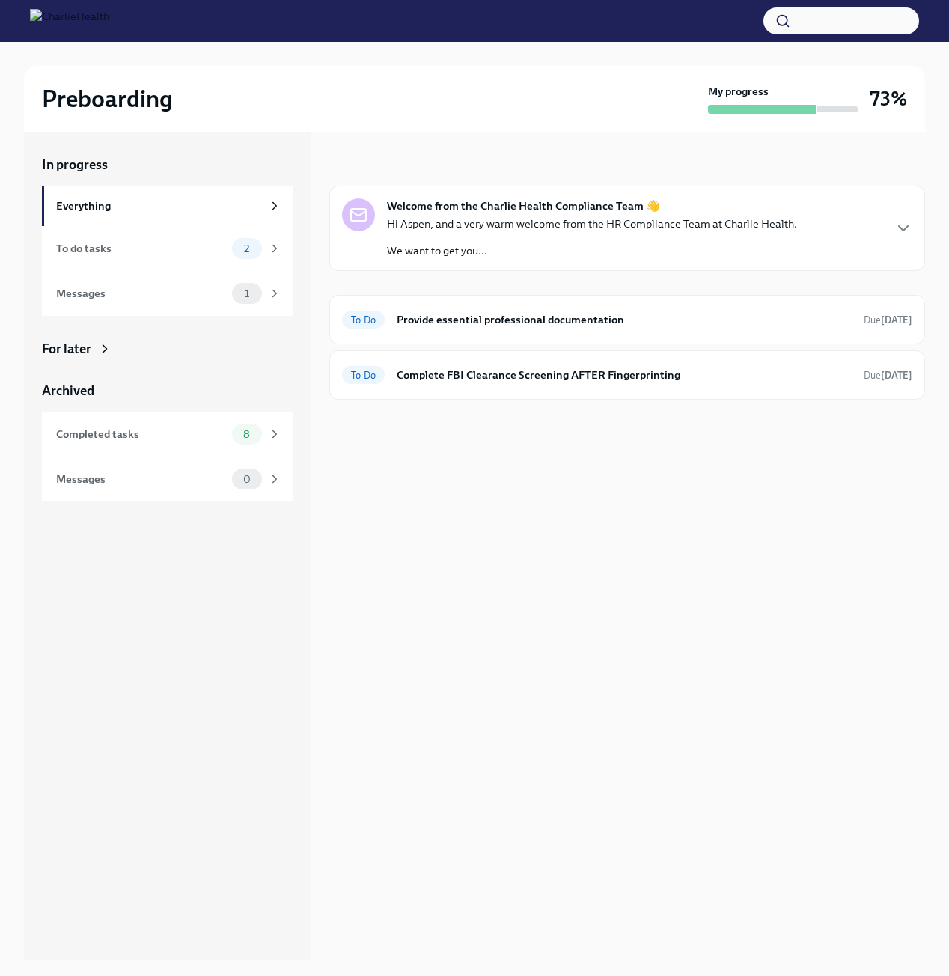
click at [489, 536] on div "In progress Welcome from the Charlie Health Compliance Team 👋 Hi Aspen, and a v…" at bounding box center [626, 545] width 595 height 827
